Goal: Navigation & Orientation: Understand site structure

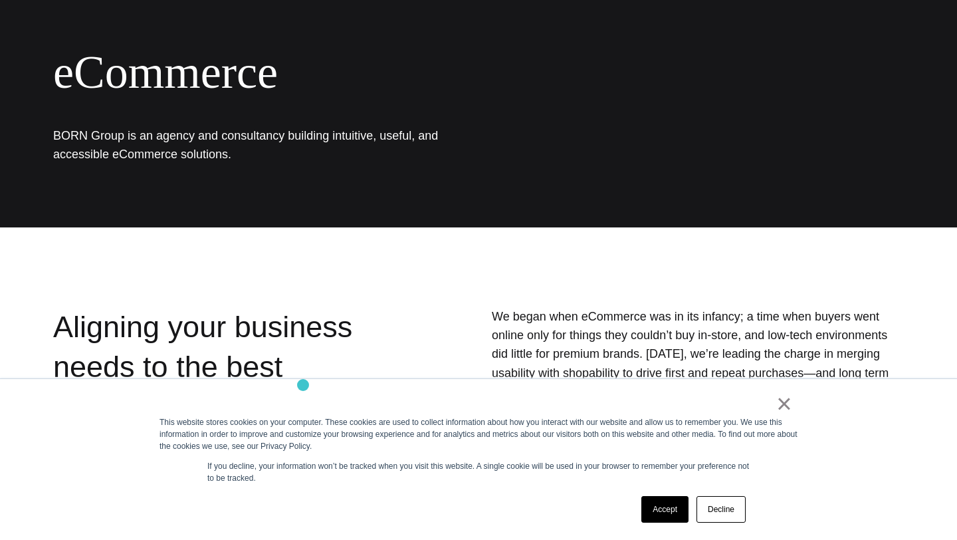
scroll to position [146, 0]
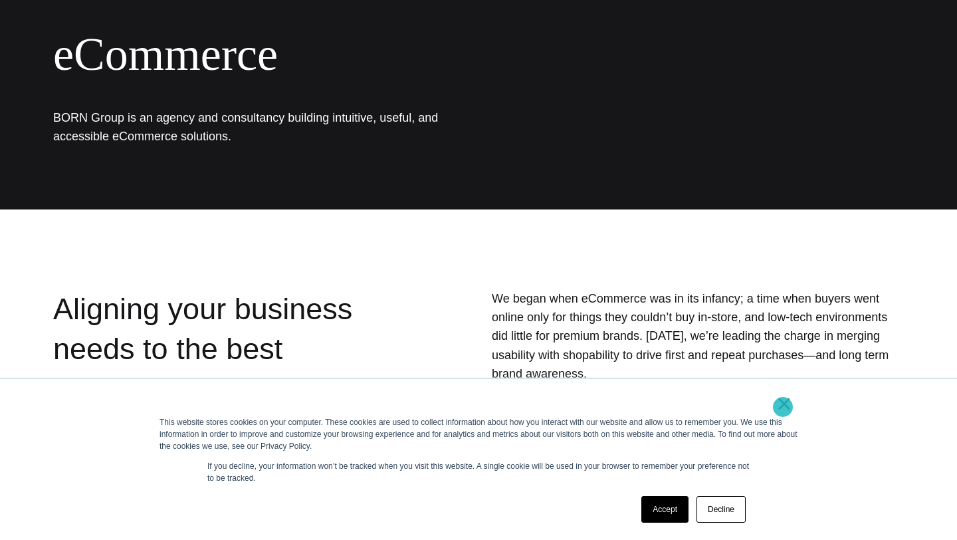
click at [783, 407] on link "×" at bounding box center [784, 403] width 16 height 12
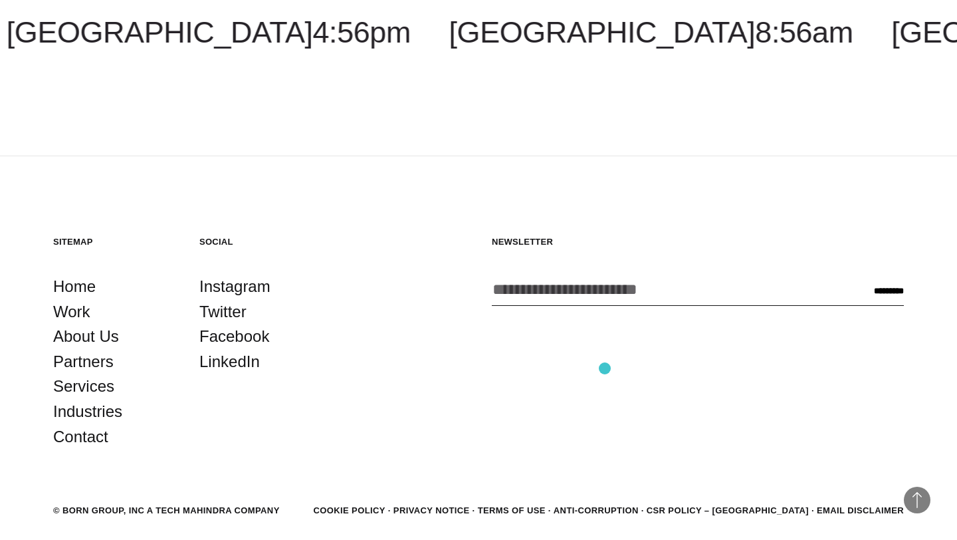
scroll to position [2128, 0]
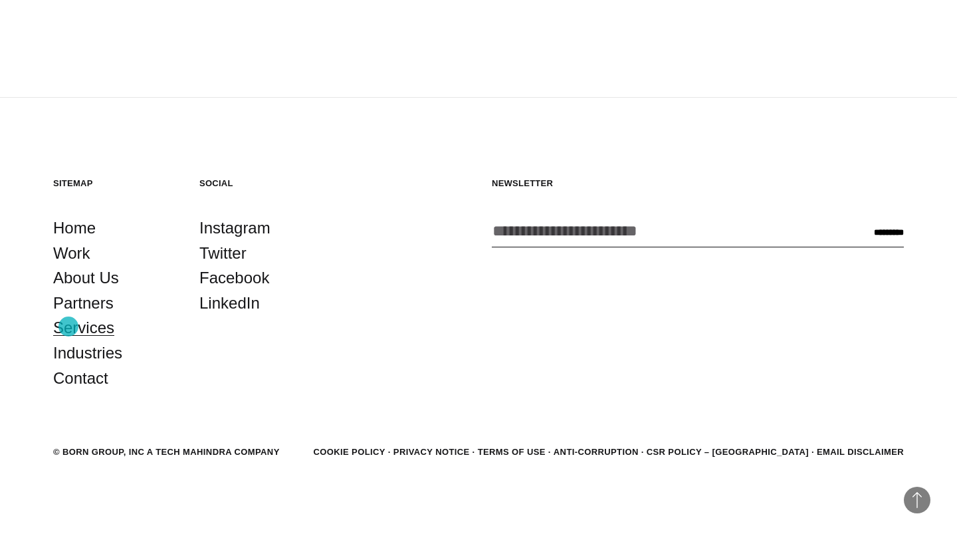
click at [68, 326] on link "Services" at bounding box center [83, 327] width 61 height 25
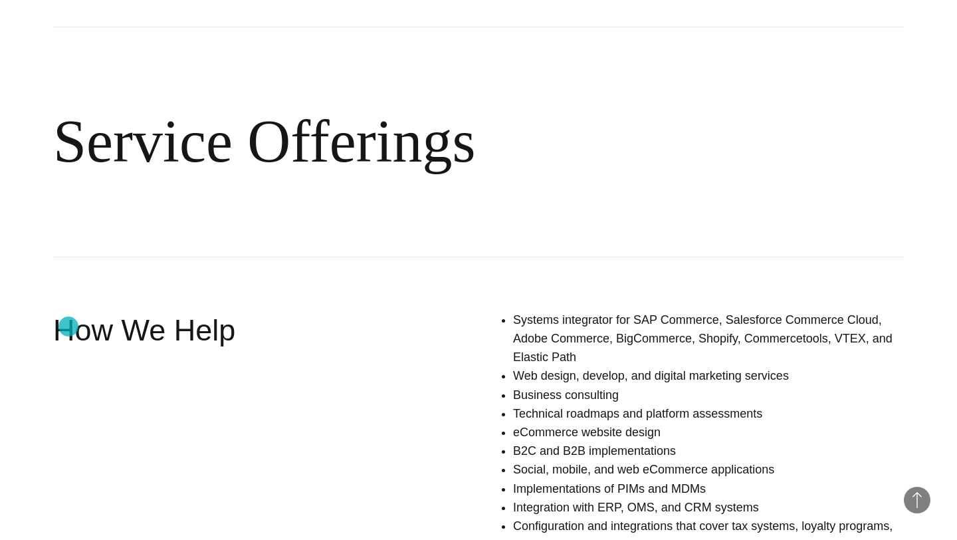
scroll to position [435, 0]
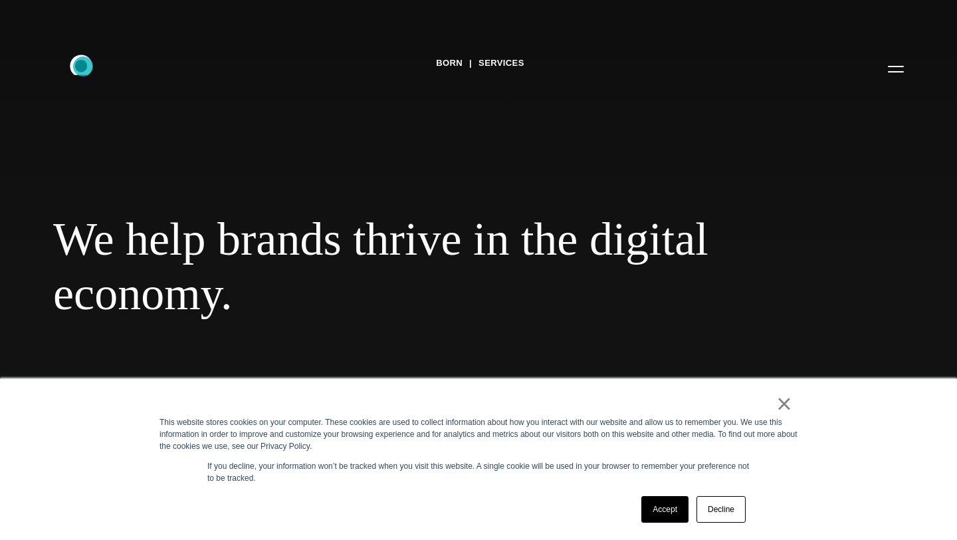
click at [83, 66] on icon ".st0{display:none;} .st1{display:inline;} .st2{font-family:'HelveticaNeue-Mediu…" at bounding box center [90, 68] width 85 height 35
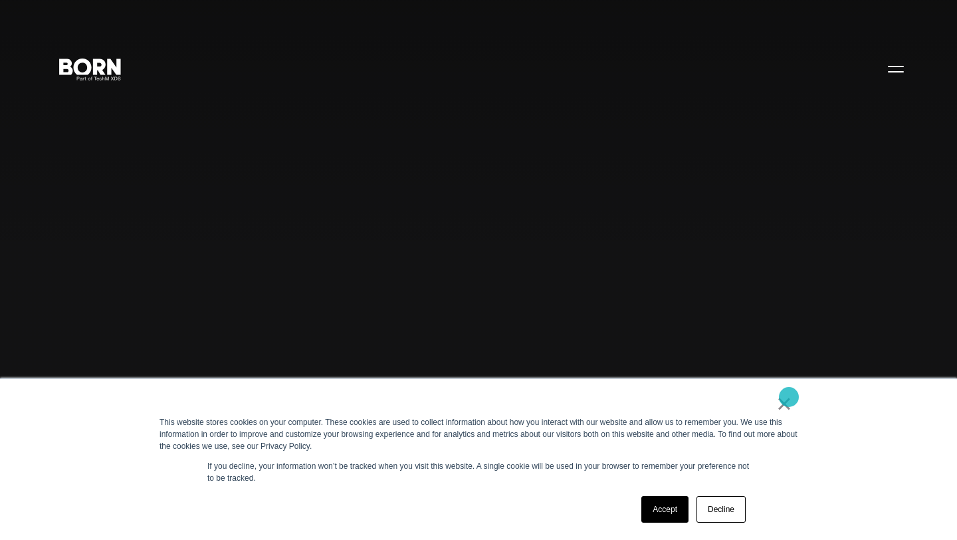
click at [789, 397] on link "×" at bounding box center [784, 403] width 16 height 12
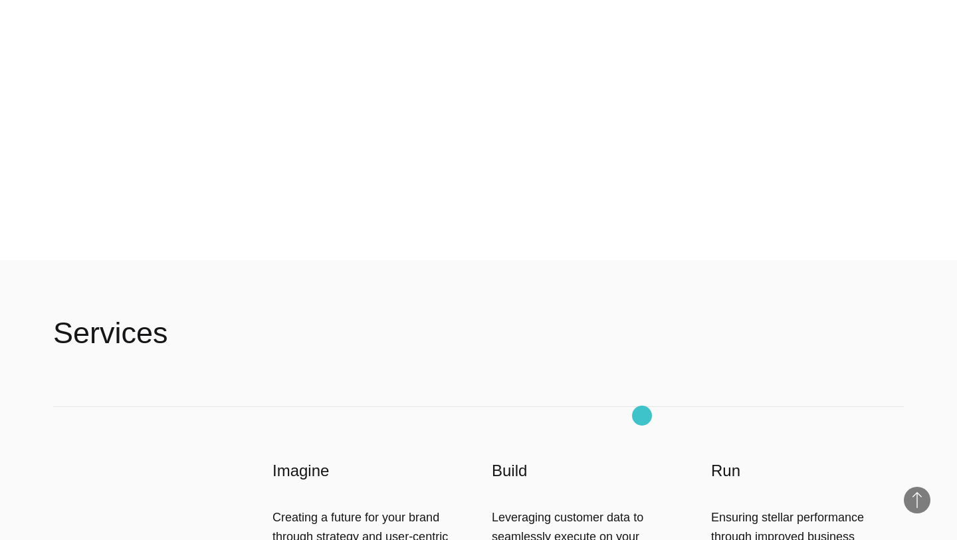
scroll to position [2674, 0]
